Goal: Task Accomplishment & Management: Manage account settings

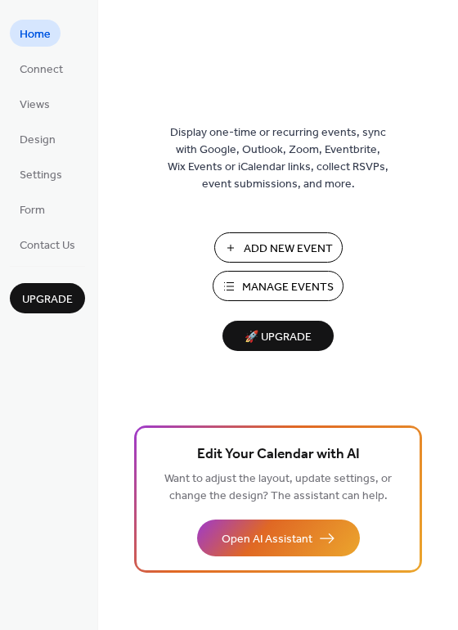
click at [291, 246] on span "Add New Event" at bounding box center [288, 248] width 89 height 17
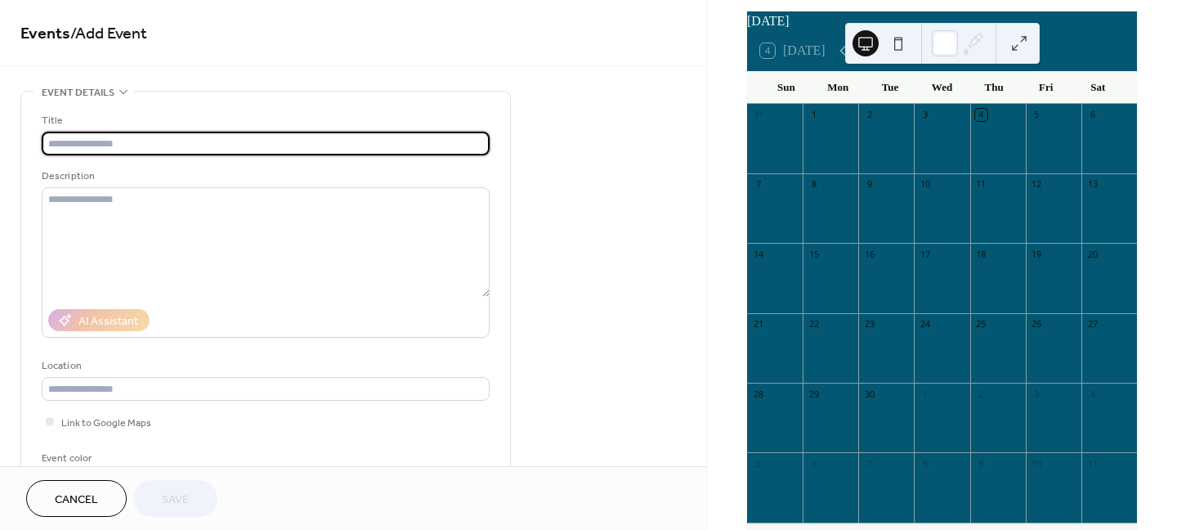
scroll to position [73, 0]
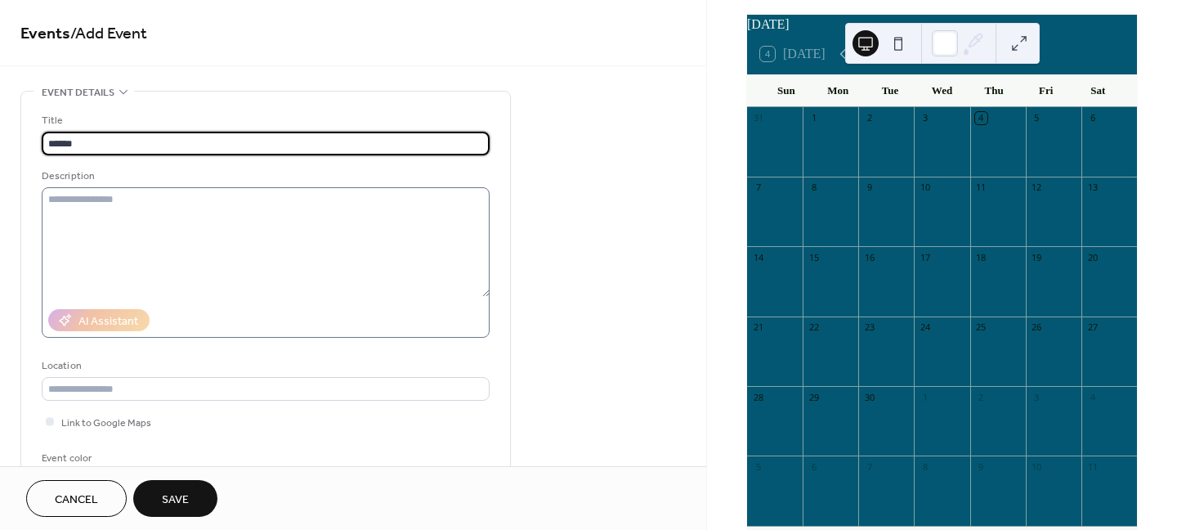
type input "******"
click at [141, 204] on textarea at bounding box center [266, 242] width 448 height 110
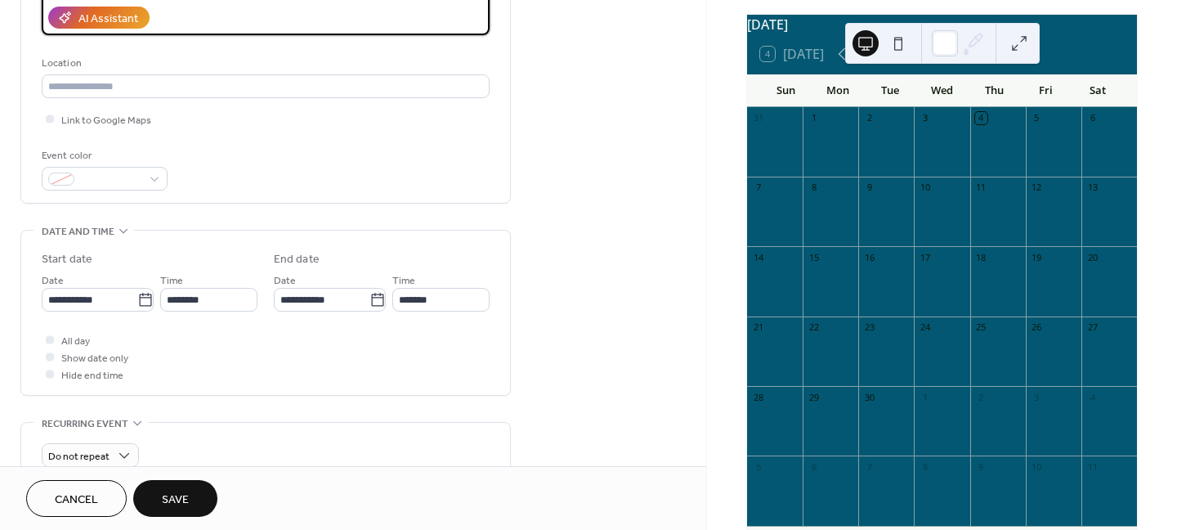
scroll to position [298, 0]
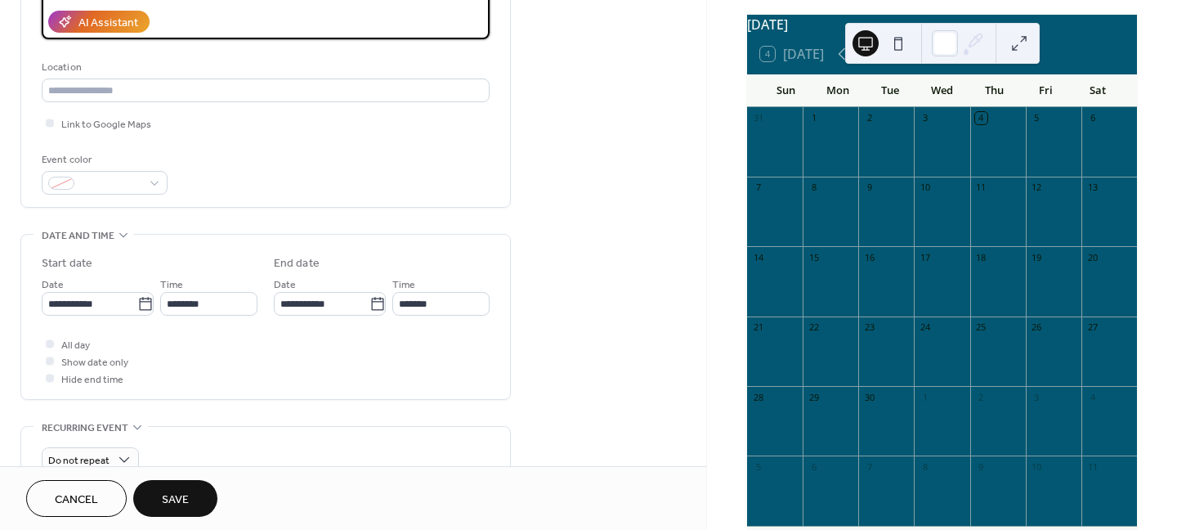
type textarea "**********"
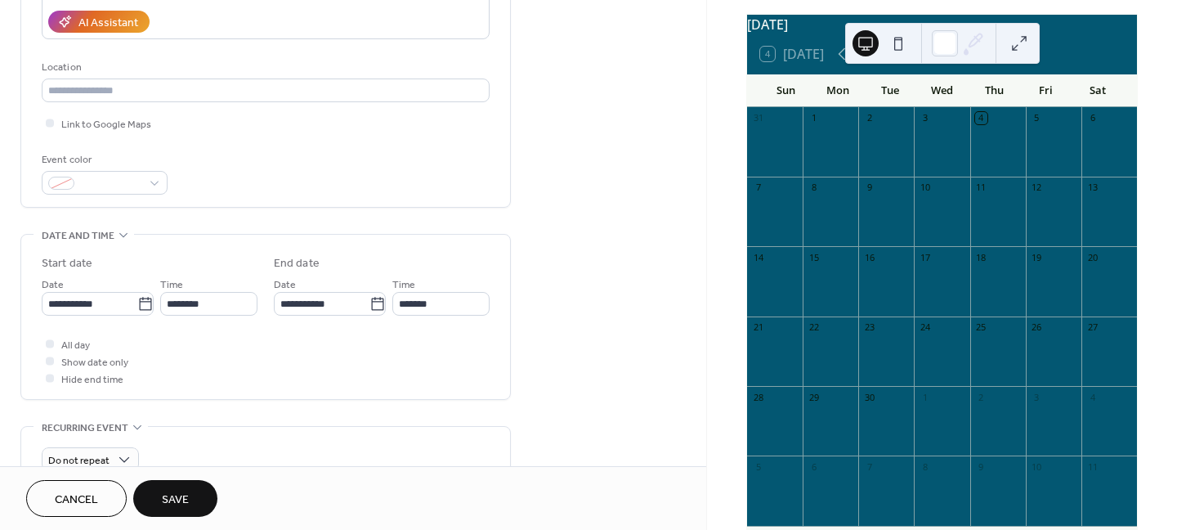
click at [173, 503] on span "Save" at bounding box center [175, 499] width 27 height 17
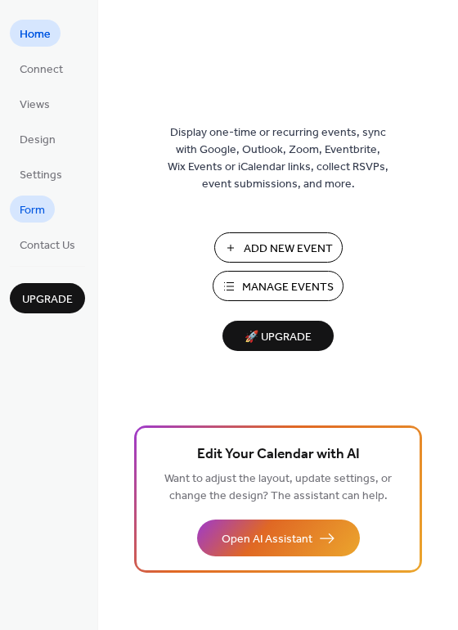
click at [40, 212] on span "Form" at bounding box center [32, 210] width 25 height 17
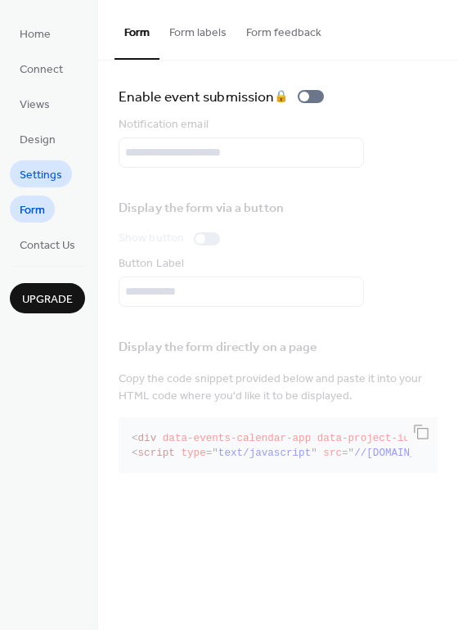
click at [57, 180] on span "Settings" at bounding box center [41, 175] width 43 height 17
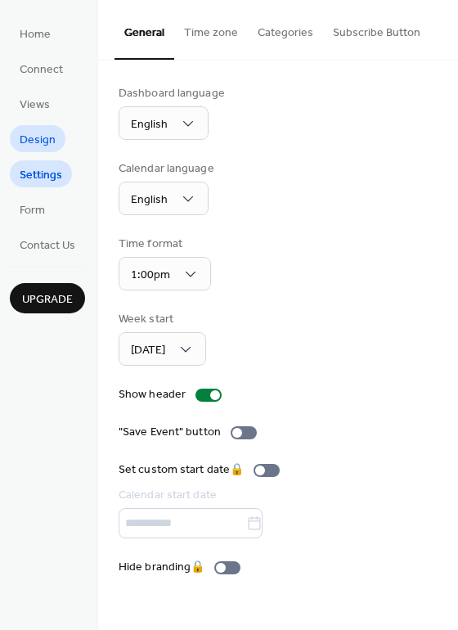
click at [49, 141] on span "Design" at bounding box center [38, 140] width 36 height 17
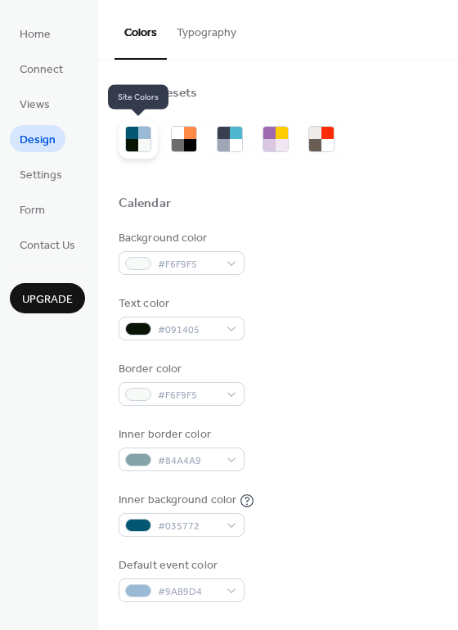
click at [141, 145] on div at bounding box center [144, 145] width 12 height 12
click at [182, 143] on div at bounding box center [178, 145] width 12 height 12
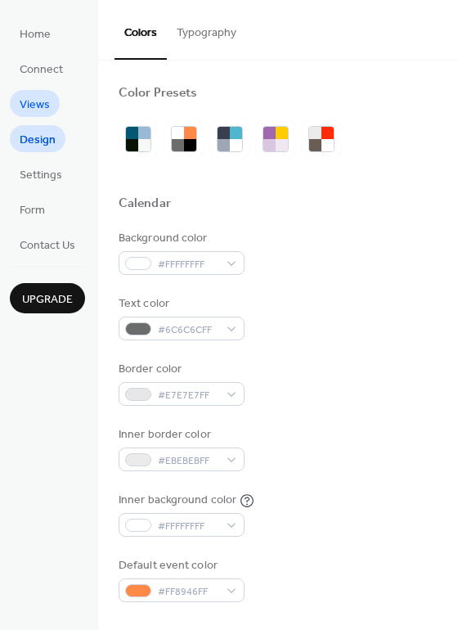
click at [37, 110] on span "Views" at bounding box center [35, 104] width 30 height 17
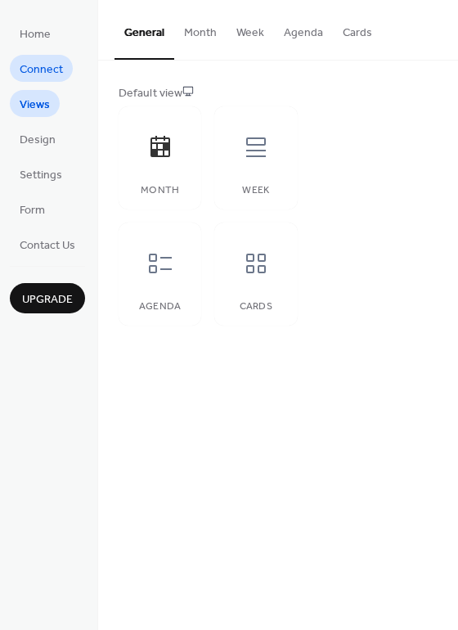
click at [27, 73] on span "Connect" at bounding box center [41, 69] width 43 height 17
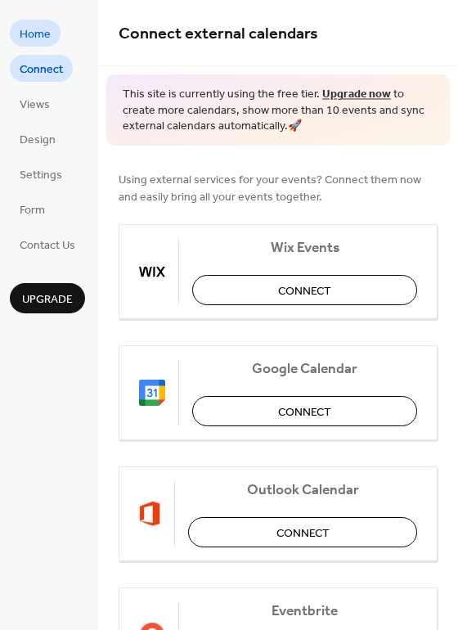
click at [37, 39] on span "Home" at bounding box center [35, 34] width 31 height 17
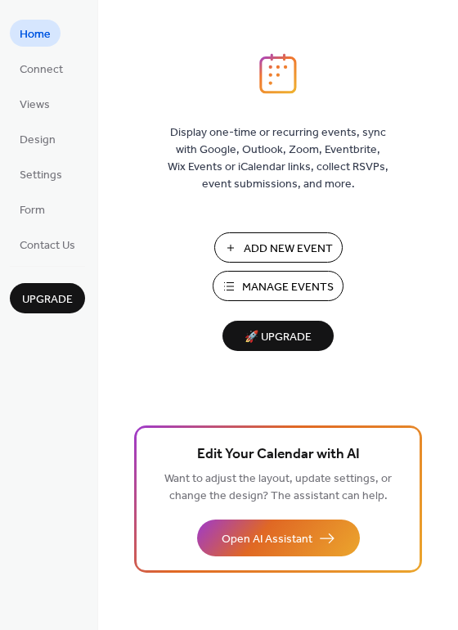
click at [258, 284] on span "Manage Events" at bounding box center [288, 287] width 92 height 17
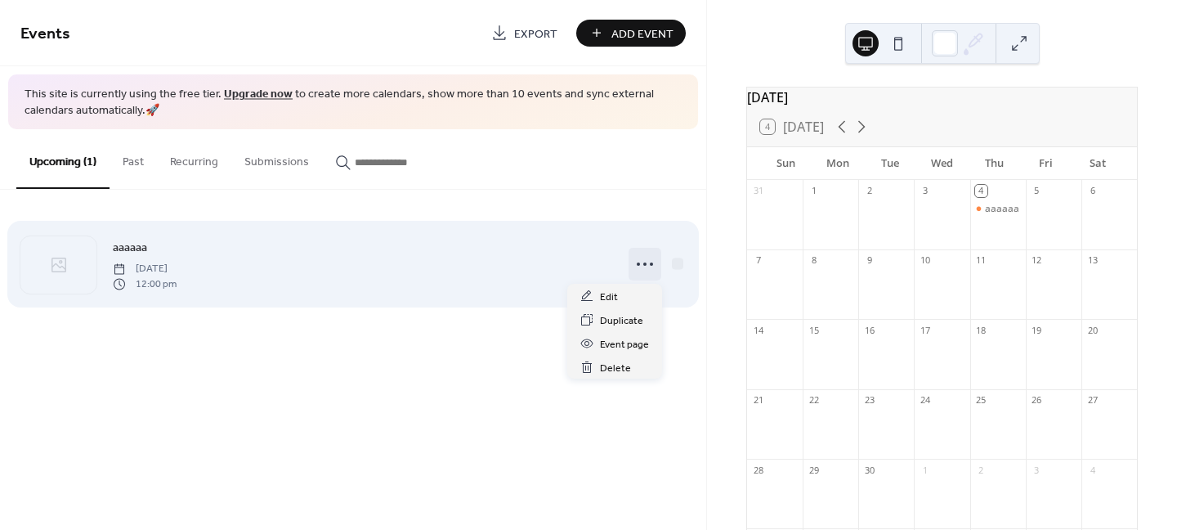
click at [641, 258] on icon at bounding box center [645, 264] width 26 height 26
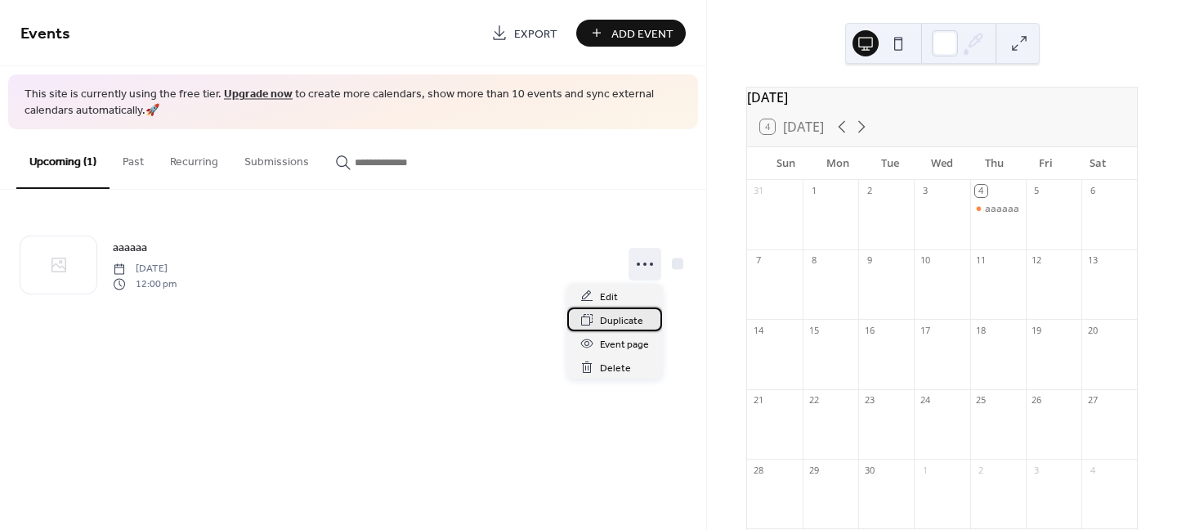
click at [615, 319] on span "Duplicate" at bounding box center [621, 320] width 43 height 17
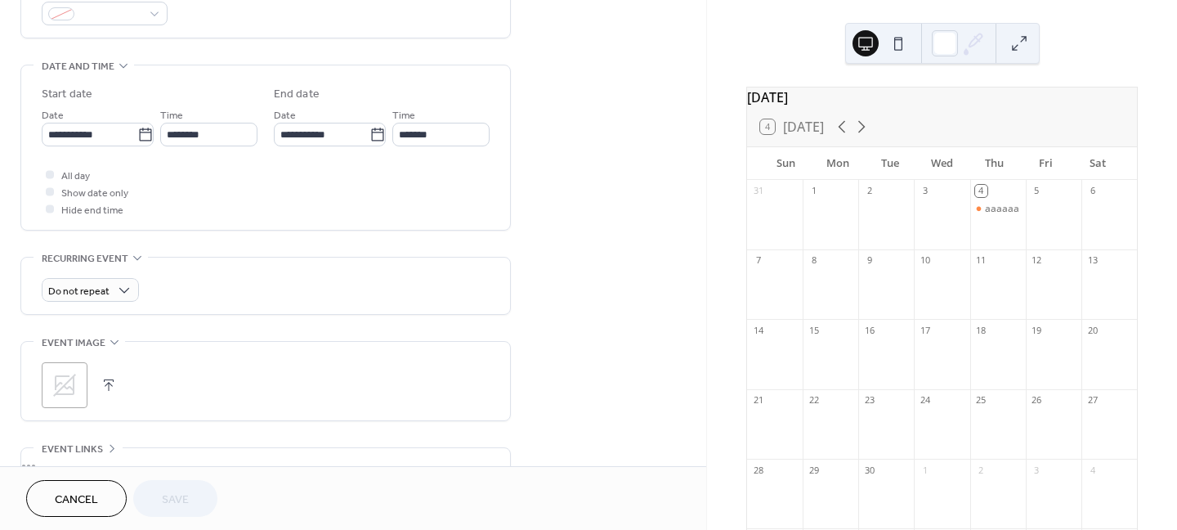
scroll to position [491, 0]
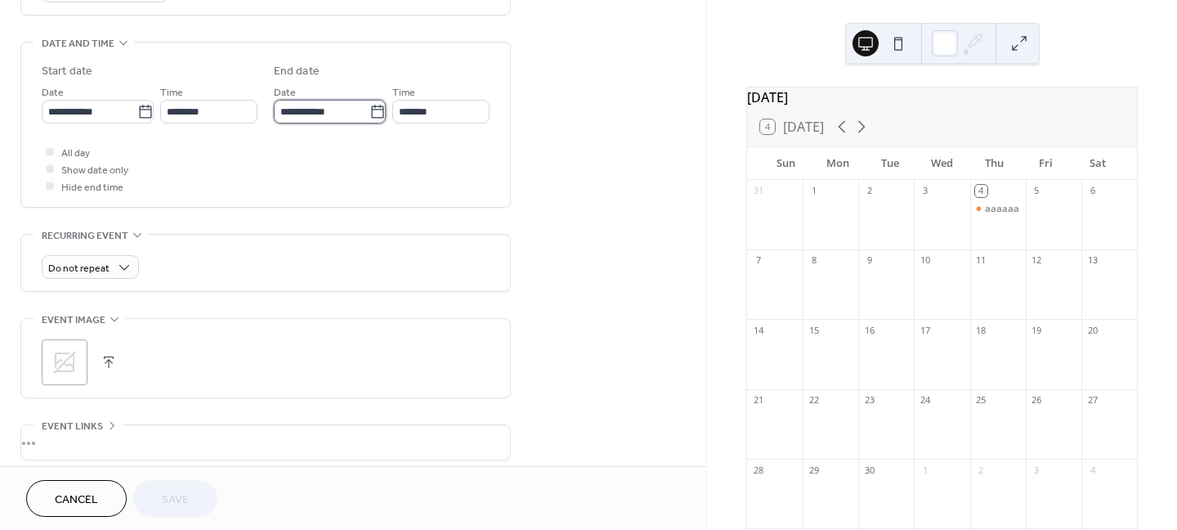
click at [329, 110] on input "**********" at bounding box center [322, 112] width 96 height 24
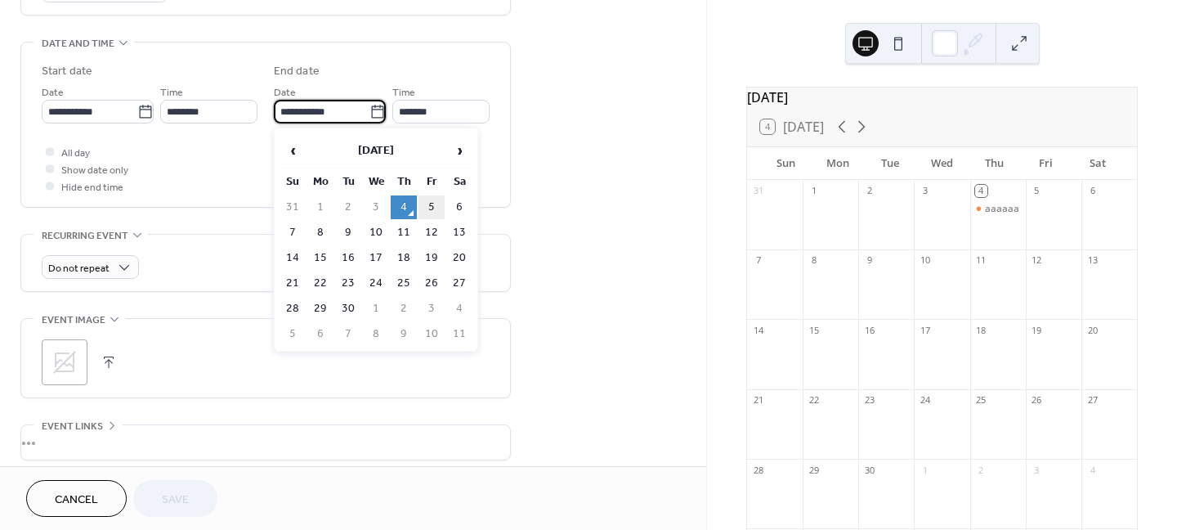
click at [428, 205] on td "5" at bounding box center [432, 207] width 26 height 24
type input "**********"
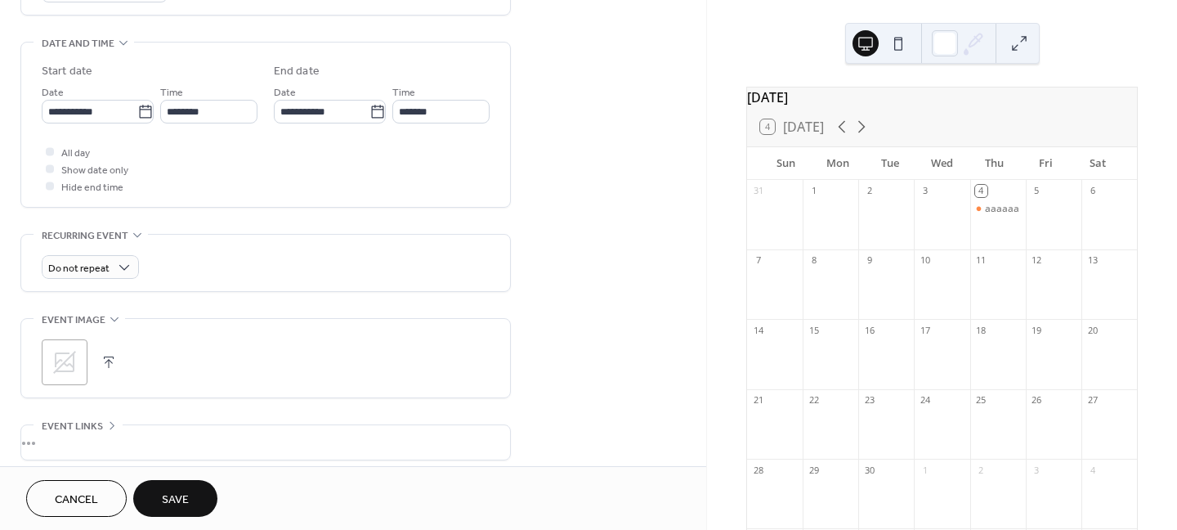
click at [188, 507] on span "Save" at bounding box center [175, 499] width 27 height 17
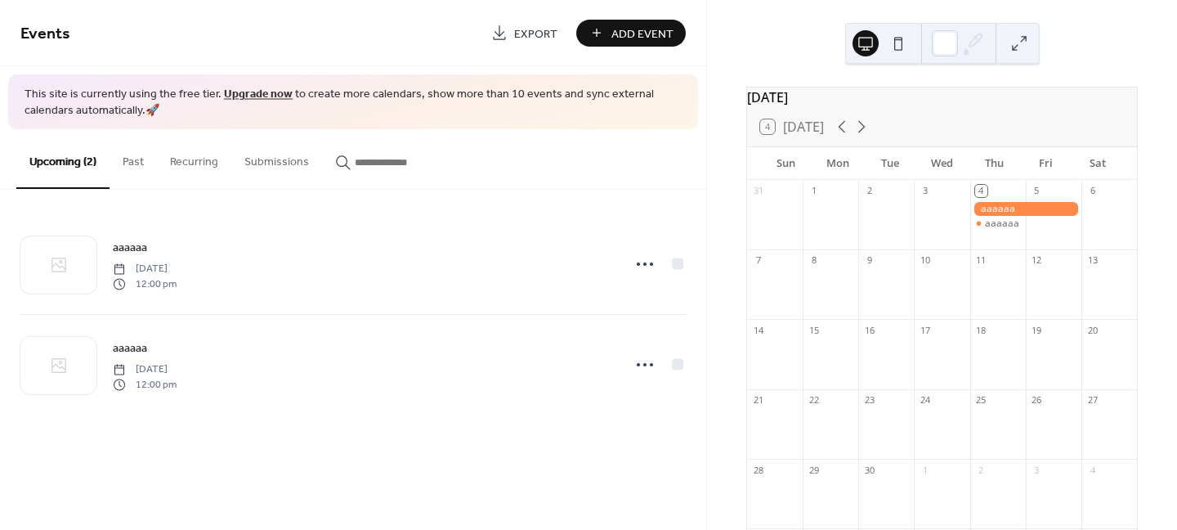
click at [894, 38] on button at bounding box center [898, 43] width 26 height 26
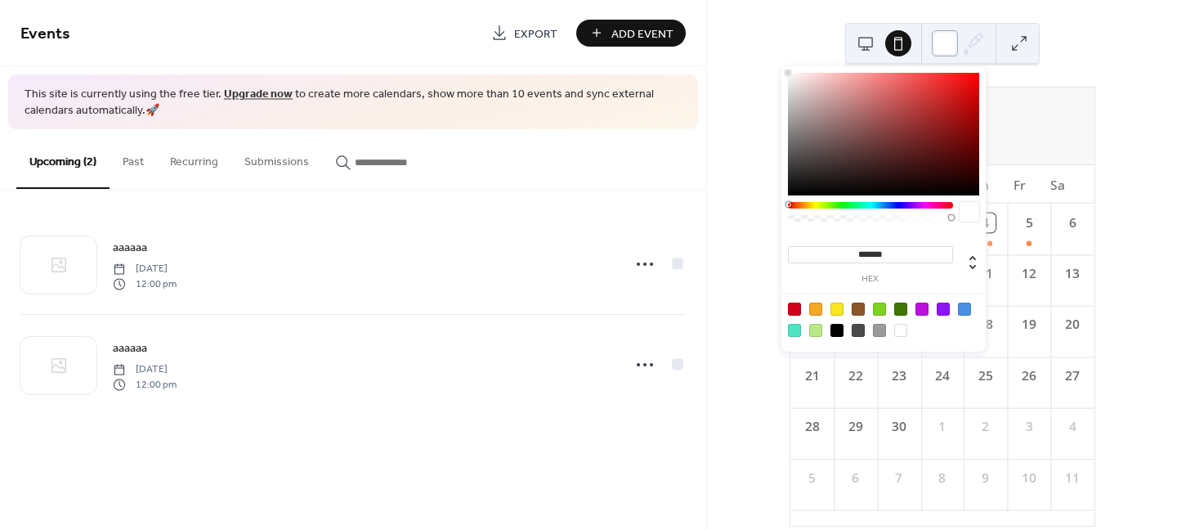
click at [941, 43] on div at bounding box center [945, 43] width 26 height 26
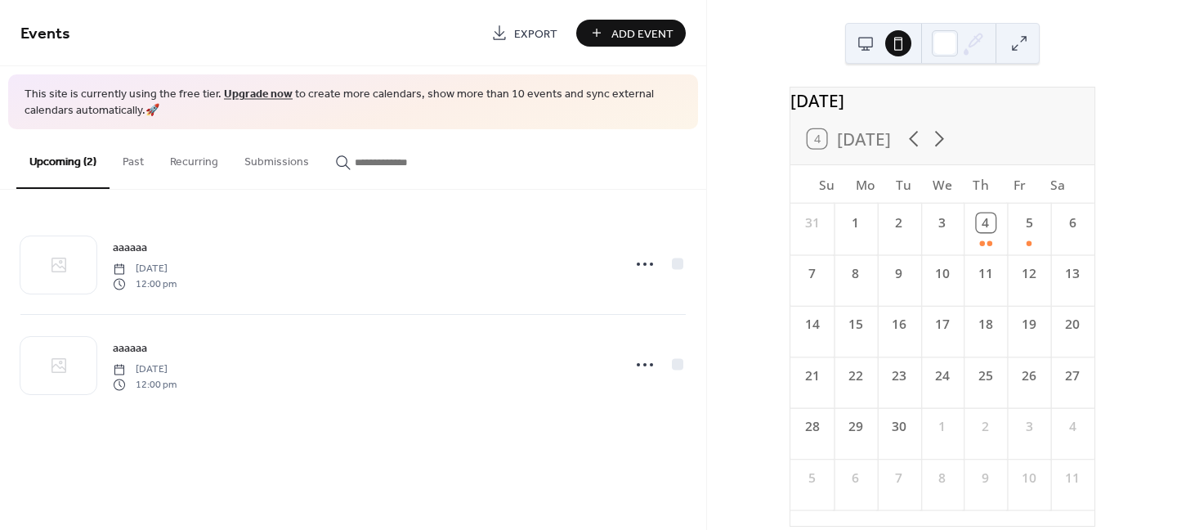
click at [1024, 44] on button at bounding box center [1019, 43] width 26 height 26
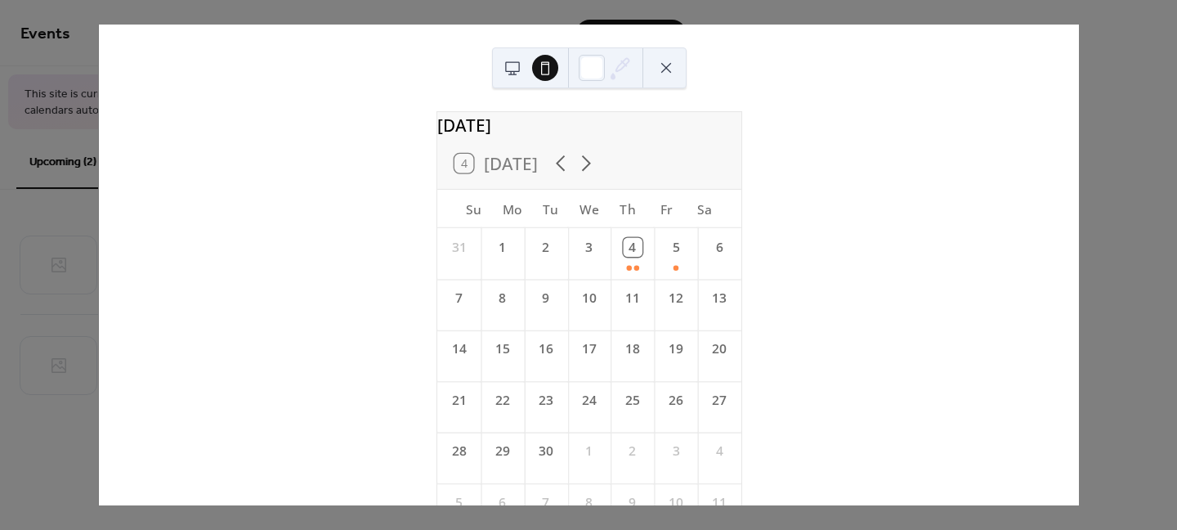
click at [669, 69] on button at bounding box center [666, 68] width 26 height 26
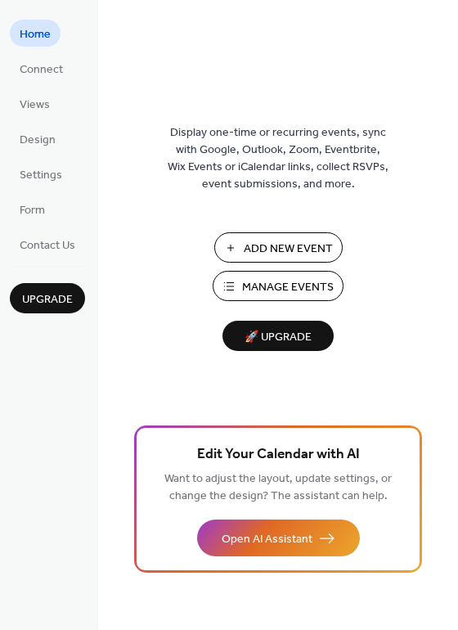
click at [284, 284] on span "Manage Events" at bounding box center [288, 287] width 92 height 17
